Goal: Task Accomplishment & Management: Use online tool/utility

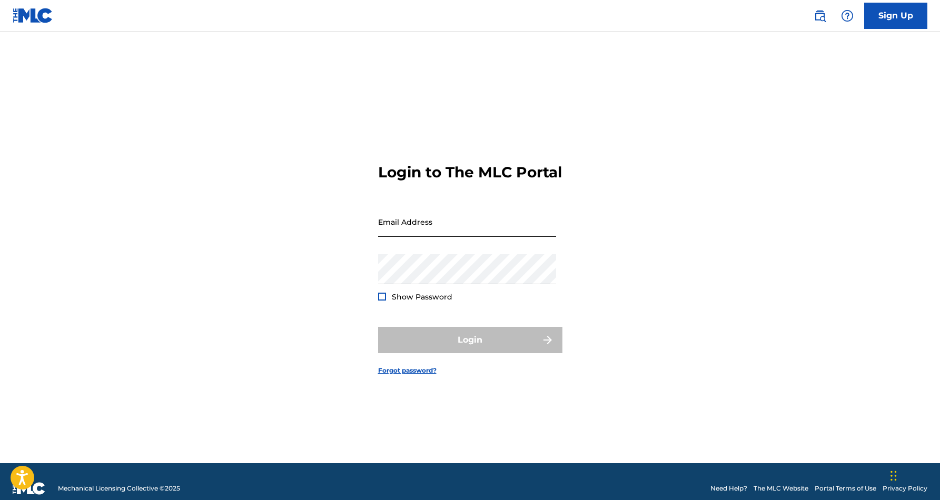
click at [419, 226] on input "Email Address" at bounding box center [467, 222] width 178 height 30
type input "[EMAIL_ADDRESS][DOMAIN_NAME]"
click at [470, 349] on button "Login" at bounding box center [470, 340] width 184 height 26
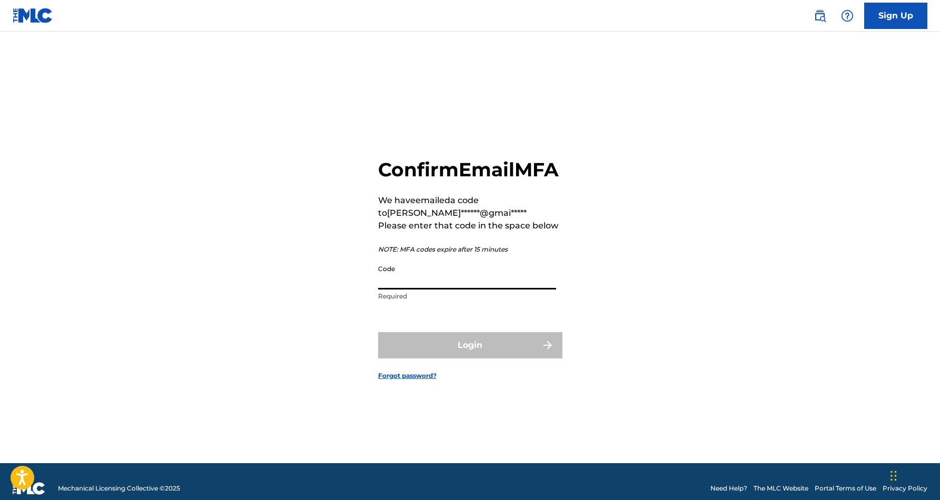
click at [457, 289] on input "Code" at bounding box center [467, 275] width 178 height 30
paste input "825199"
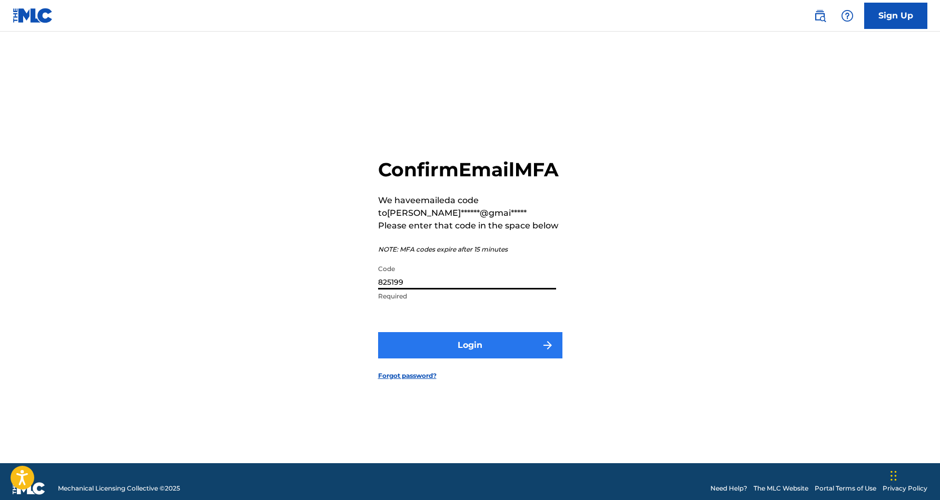
type input "825199"
click at [464, 356] on button "Login" at bounding box center [470, 345] width 184 height 26
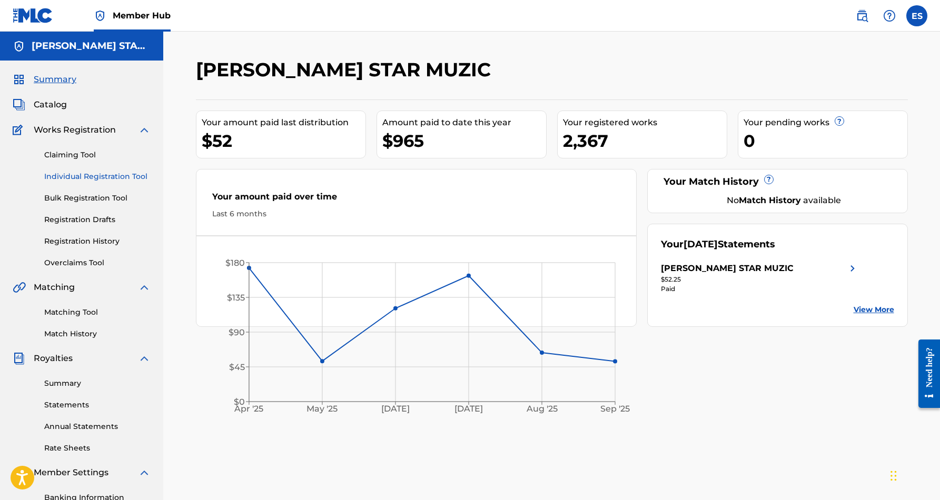
click at [90, 177] on link "Individual Registration Tool" at bounding box center [97, 176] width 106 height 11
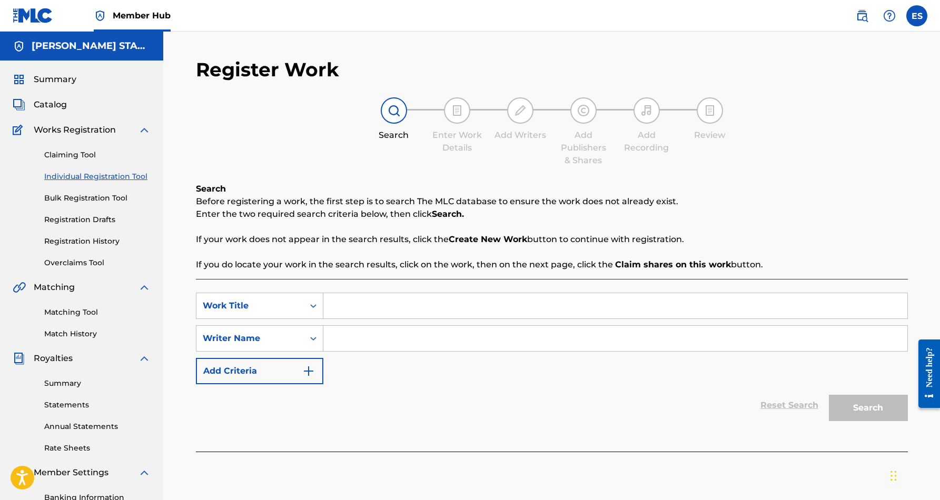
click at [403, 345] on input "Search Form" at bounding box center [615, 338] width 584 height 25
paste input "[PERSON_NAME] [PERSON_NAME]"
type input "[PERSON_NAME] [PERSON_NAME]"
click at [359, 309] on input "Search Form" at bounding box center [615, 305] width 584 height 25
paste input "YOU BE LOVIN ME (REMIX)"
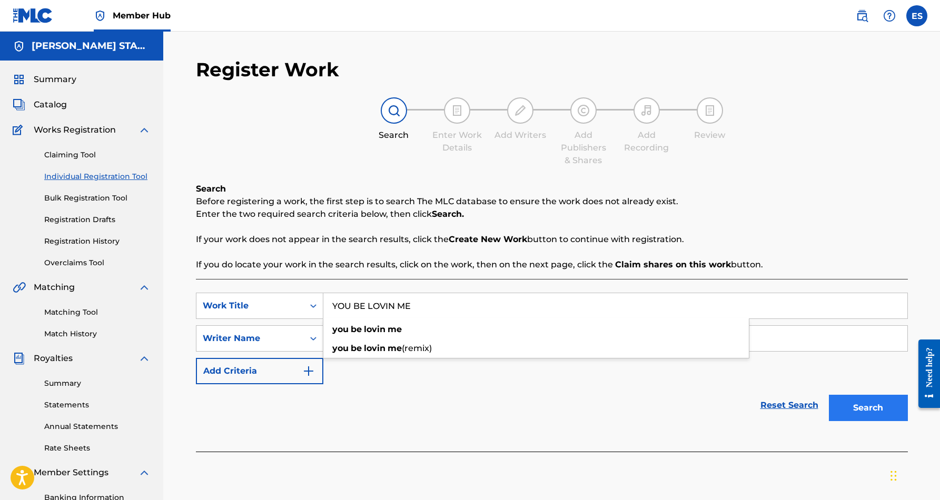
type input "YOU BE LOVIN ME"
click at [864, 409] on button "Search" at bounding box center [868, 408] width 79 height 26
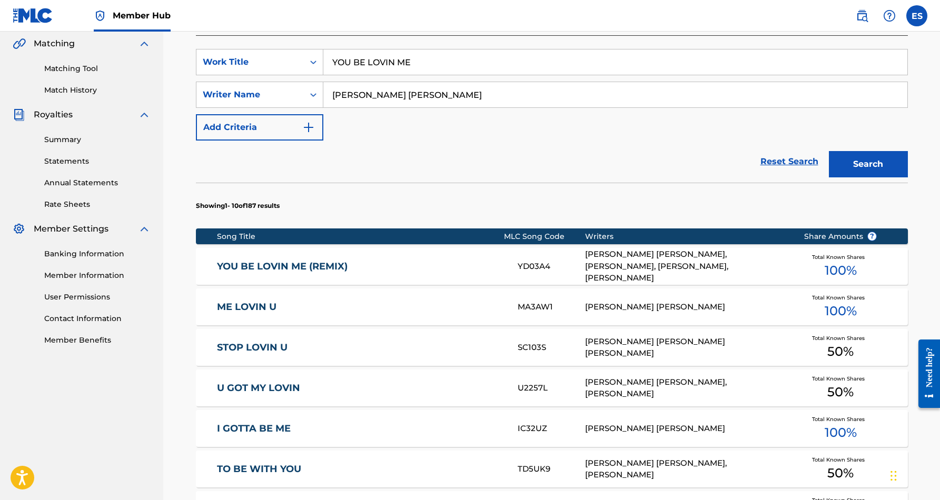
scroll to position [259, 0]
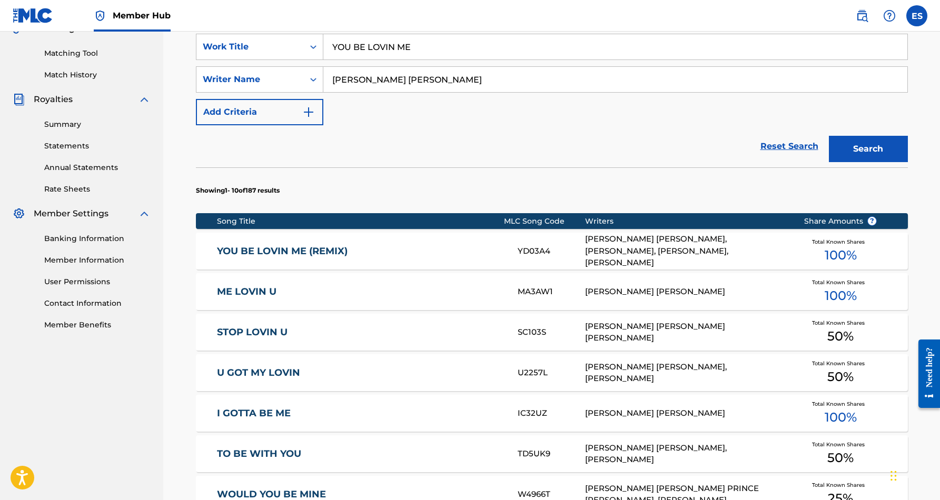
click at [379, 255] on link "YOU BE LOVIN ME (REMIX)" at bounding box center [360, 251] width 287 height 12
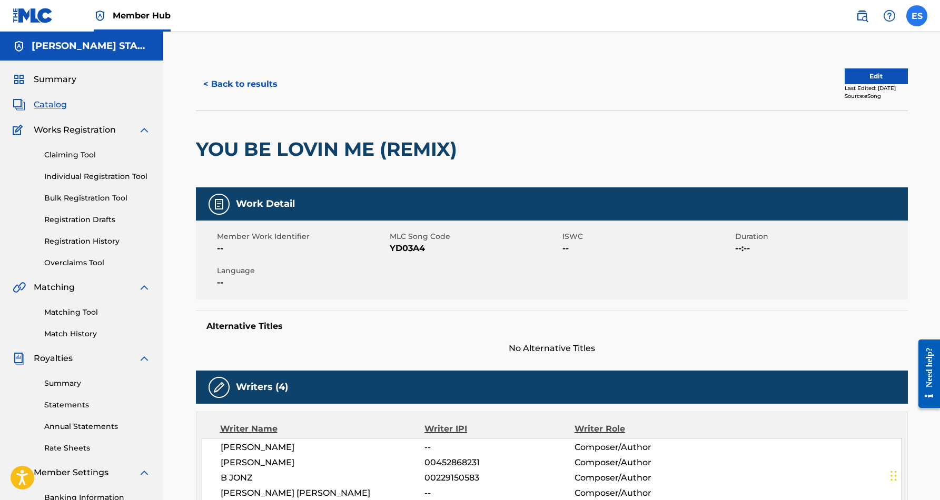
click at [921, 16] on label at bounding box center [916, 15] width 21 height 21
click at [917, 16] on input "ES [PERSON_NAME] [EMAIL_ADDRESS][DOMAIN_NAME] Notification Preferences Profile …" at bounding box center [917, 16] width 0 height 0
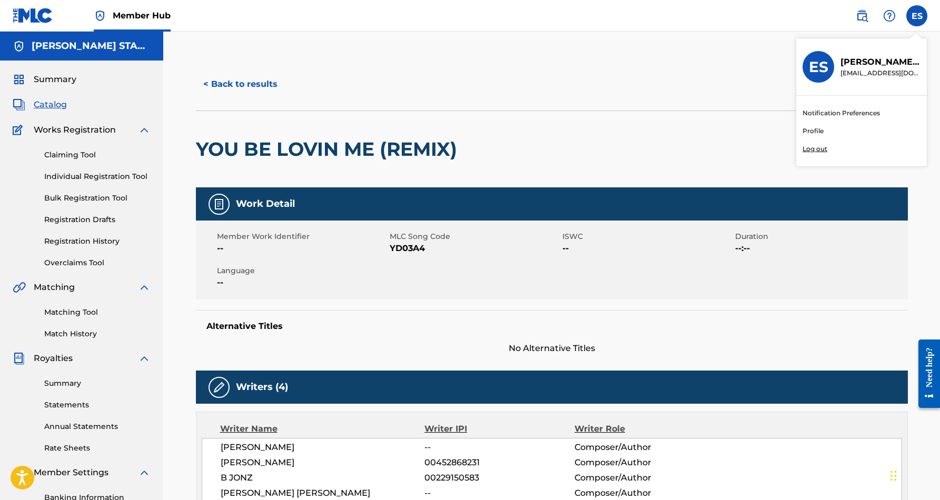
click at [816, 147] on p "Log out" at bounding box center [815, 148] width 25 height 9
click at [917, 16] on input "ES [PERSON_NAME] [EMAIL_ADDRESS][DOMAIN_NAME] Notification Preferences Profile …" at bounding box center [917, 16] width 0 height 0
